Goal: Task Accomplishment & Management: Manage account settings

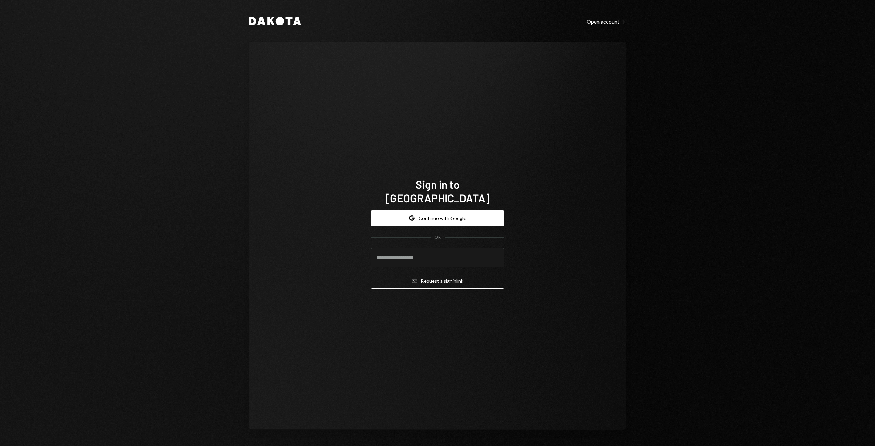
click at [400, 248] on input "email" at bounding box center [438, 257] width 134 height 19
type input "**********"
click at [437, 275] on button "Email Request a sign in link" at bounding box center [438, 281] width 134 height 16
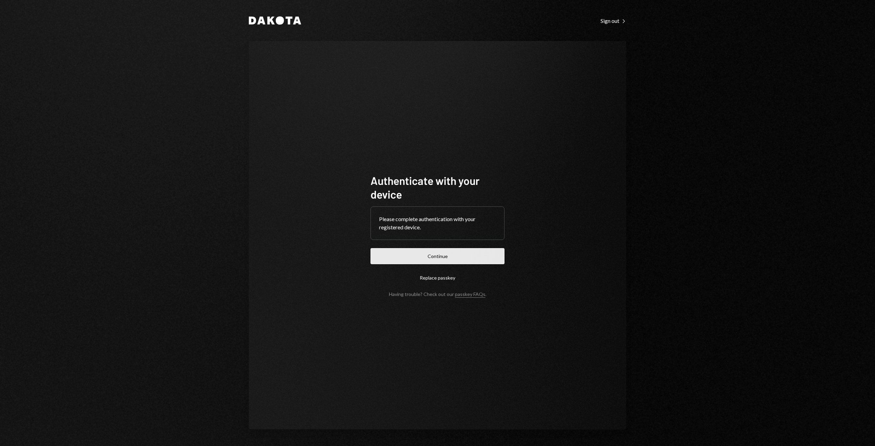
click at [438, 257] on button "Continue" at bounding box center [438, 256] width 134 height 16
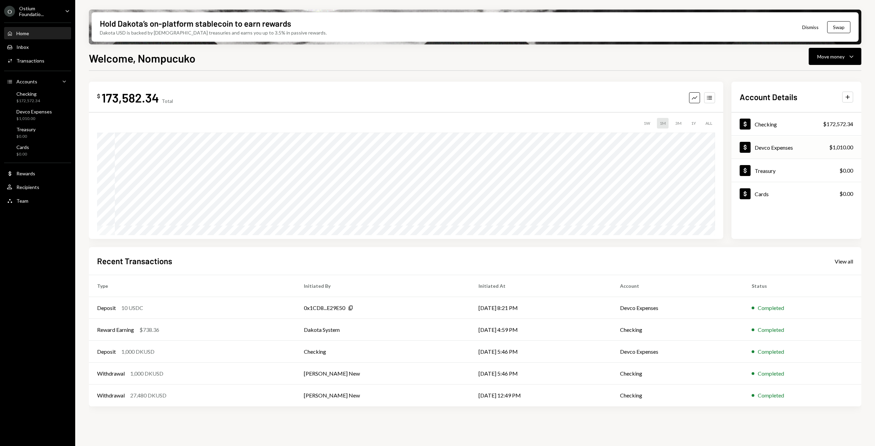
click at [798, 146] on div "Dollar Devco Expenses $1,010.00" at bounding box center [797, 147] width 130 height 22
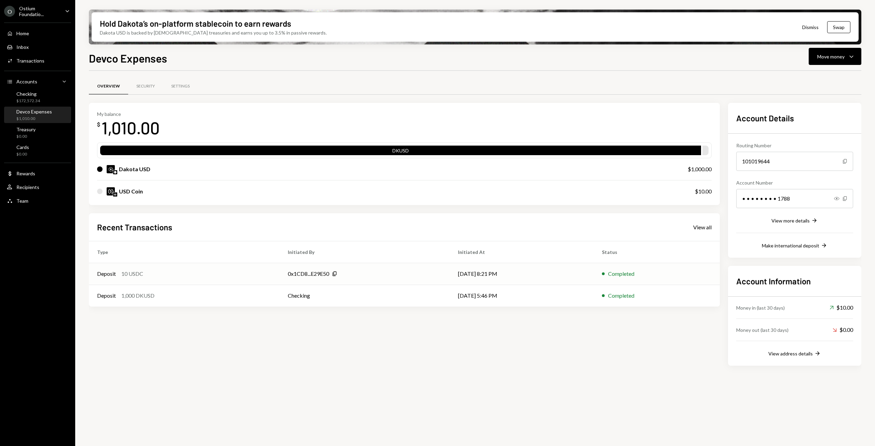
click at [310, 275] on div "0x1CD8...E29E50" at bounding box center [308, 274] width 41 height 8
